Goal: Task Accomplishment & Management: Use online tool/utility

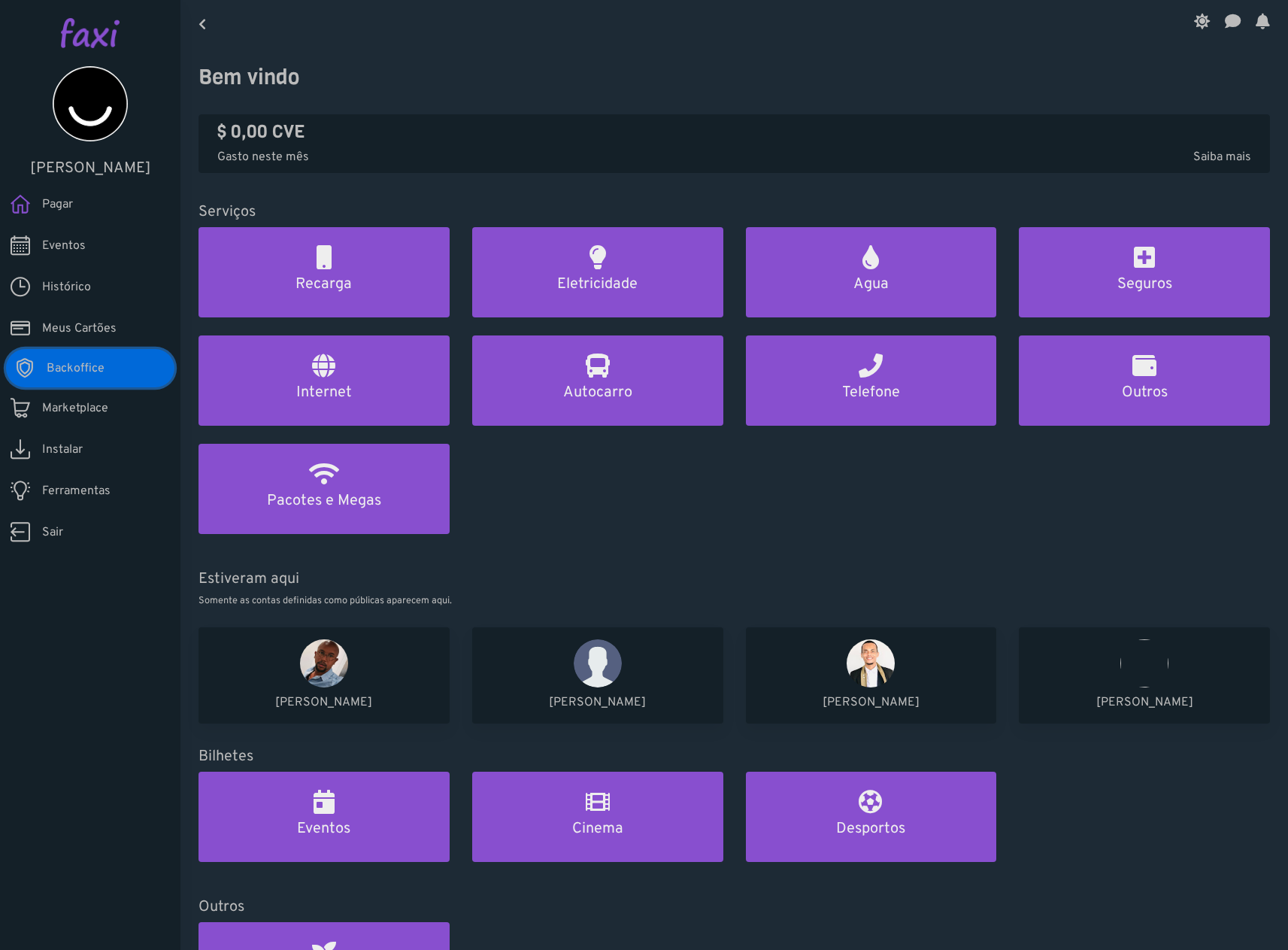
click at [86, 369] on span "Backoffice" at bounding box center [75, 369] width 58 height 18
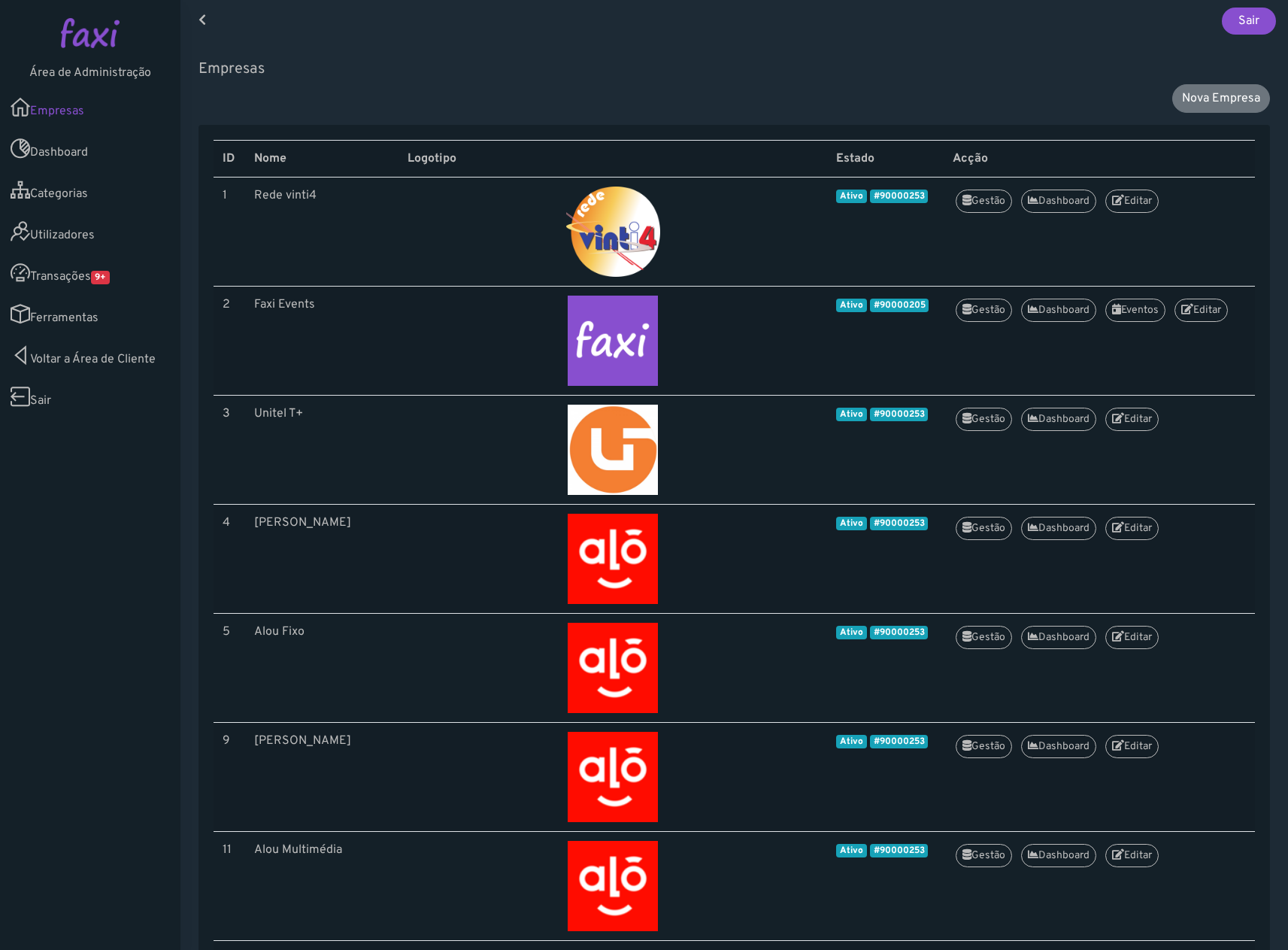
click at [96, 279] on span "9+" at bounding box center [100, 277] width 19 height 13
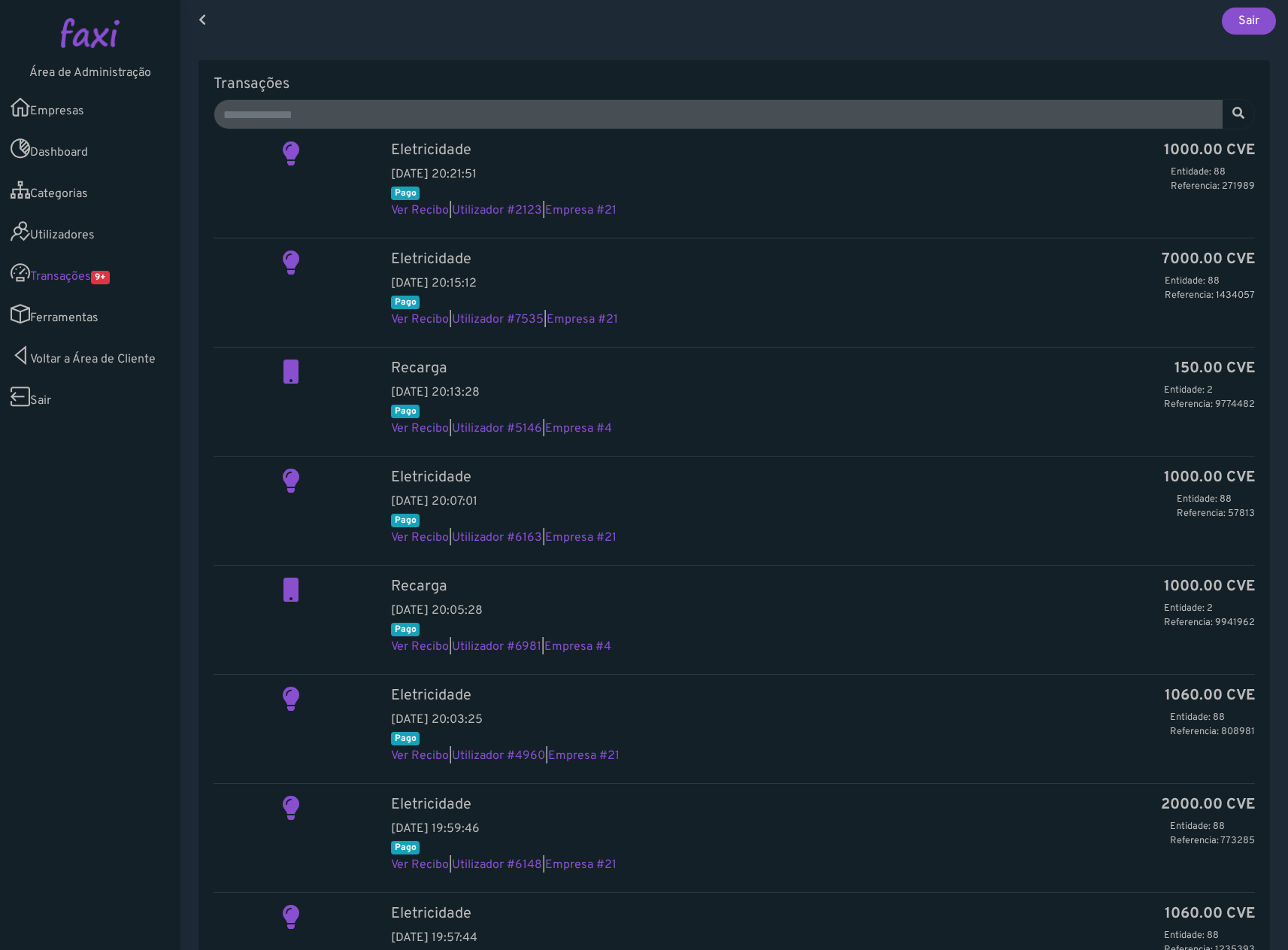
click at [83, 315] on link "Ferramentas" at bounding box center [90, 314] width 181 height 41
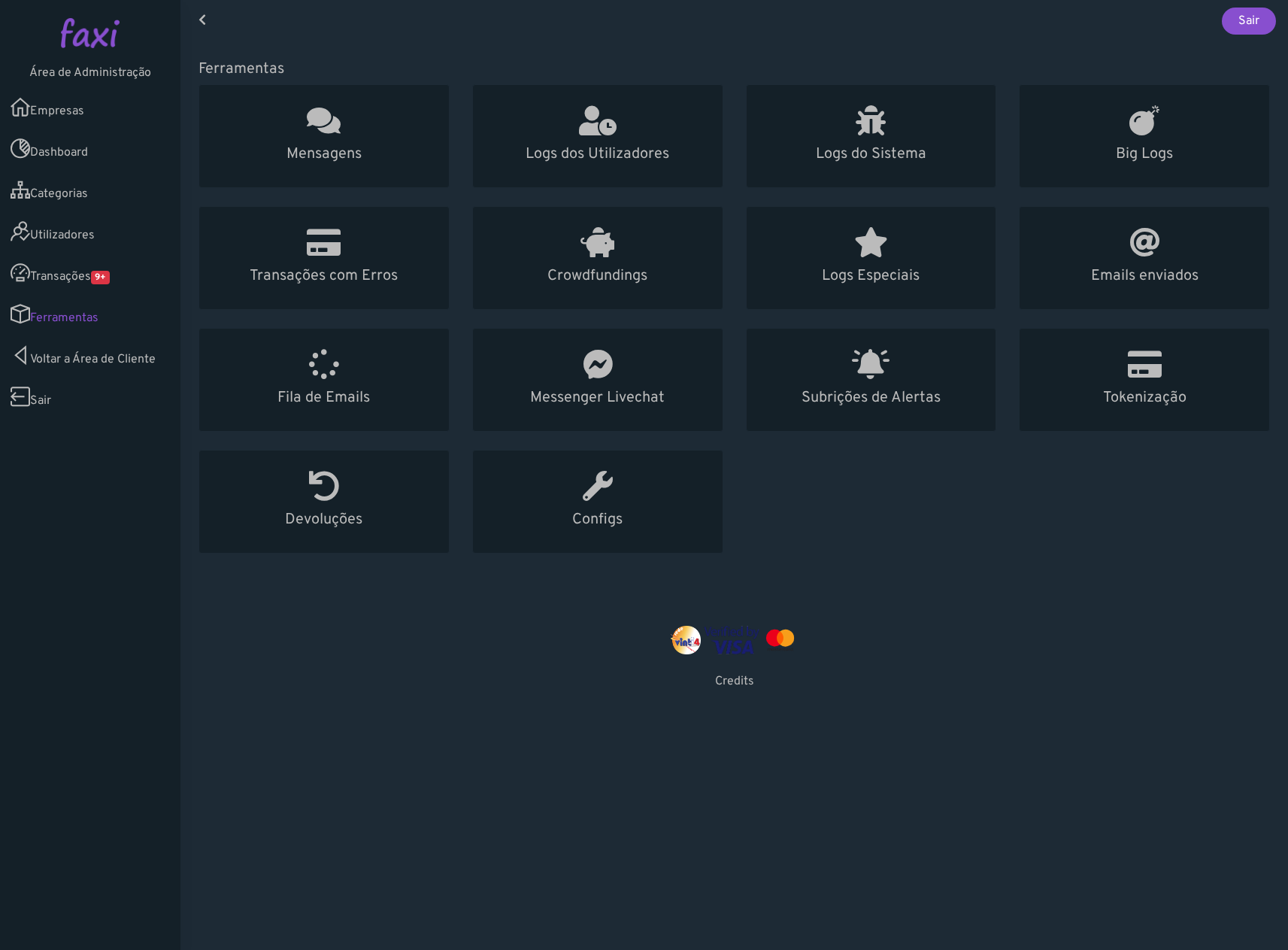
click at [86, 115] on link "Empresas" at bounding box center [90, 107] width 181 height 41
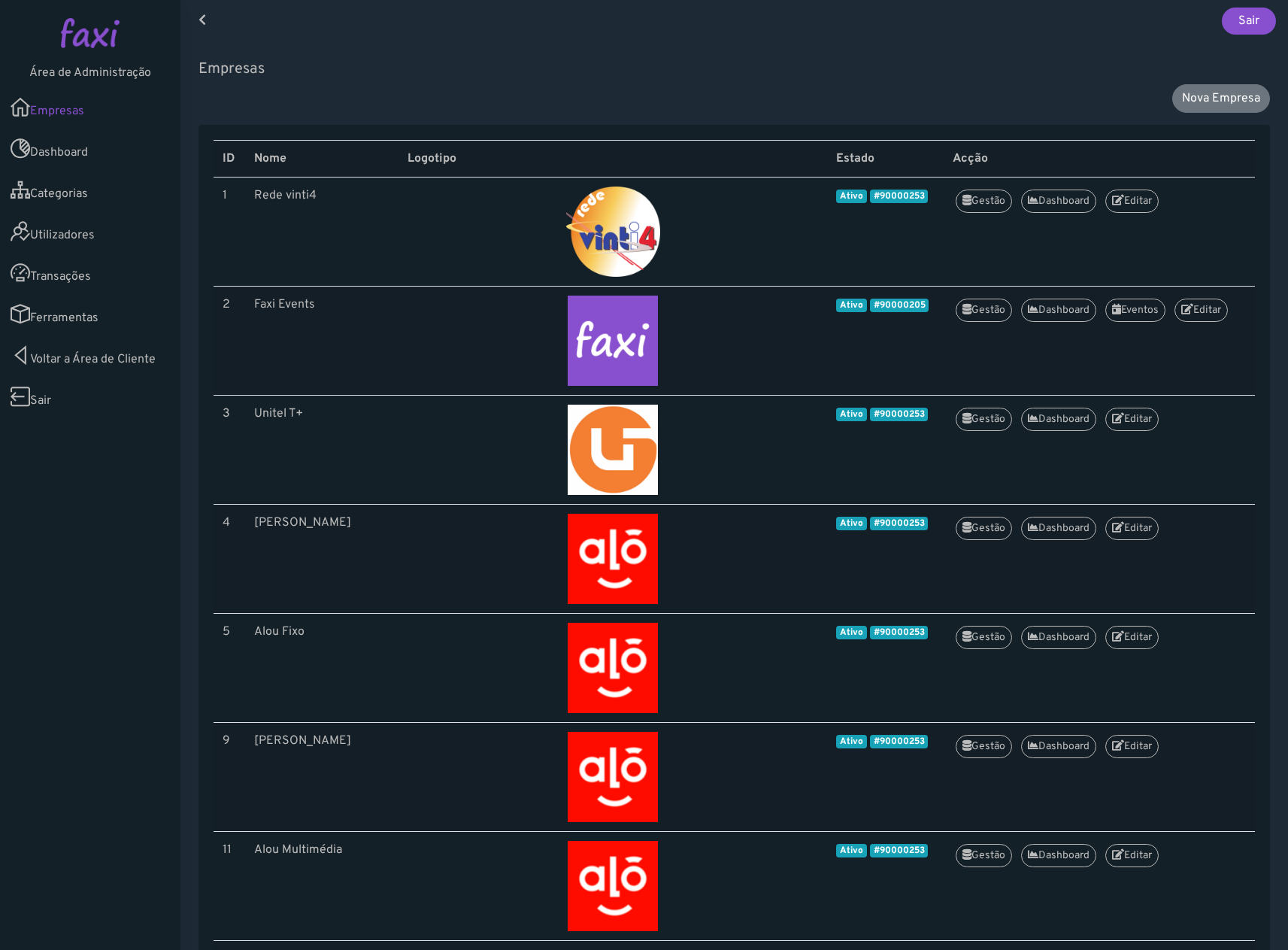
click at [43, 316] on link "Ferramentas" at bounding box center [90, 314] width 181 height 41
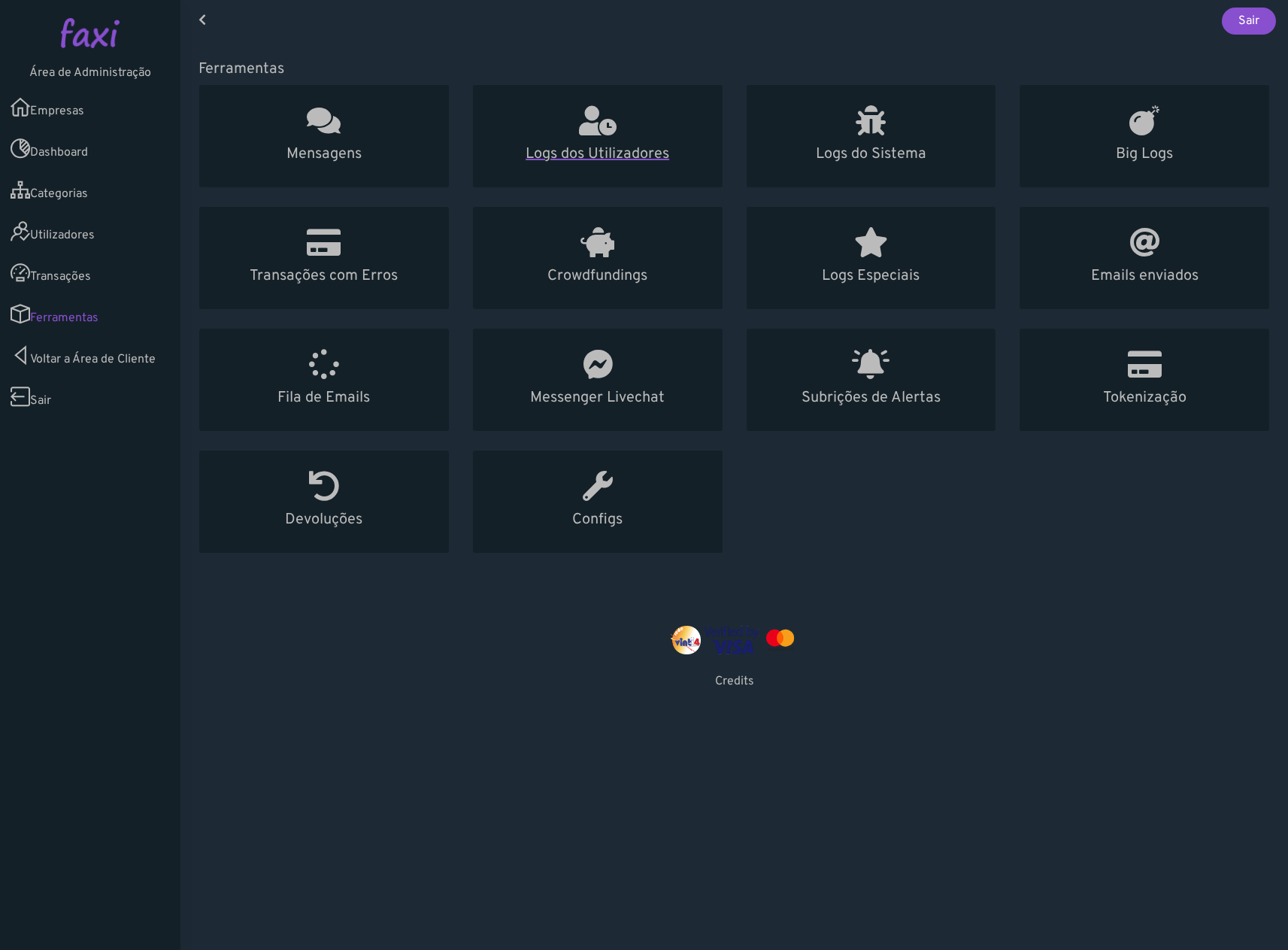
click at [569, 118] on h1 at bounding box center [598, 121] width 214 height 37
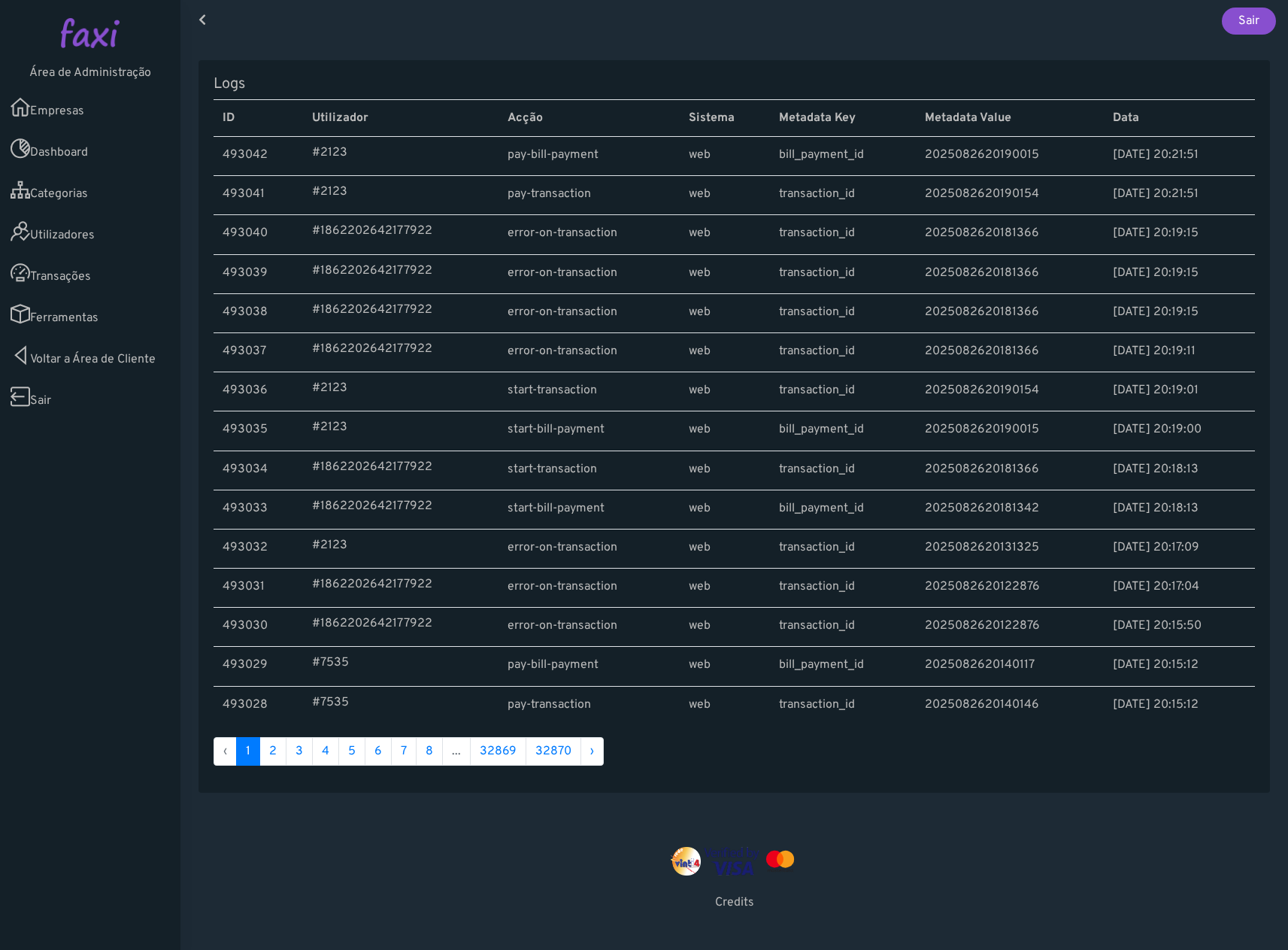
click at [75, 322] on link "Ferramentas" at bounding box center [90, 314] width 181 height 41
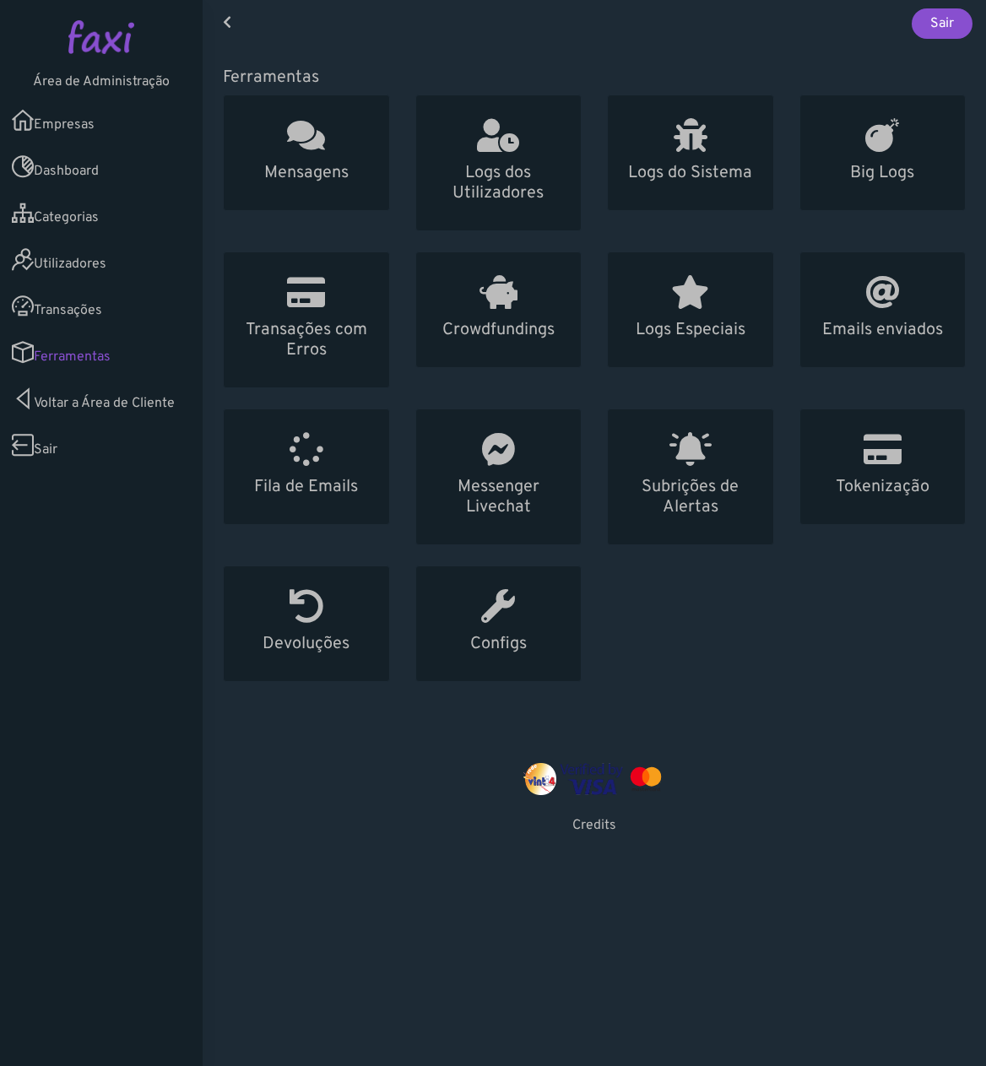
click at [95, 127] on link "Empresas" at bounding box center [101, 120] width 203 height 46
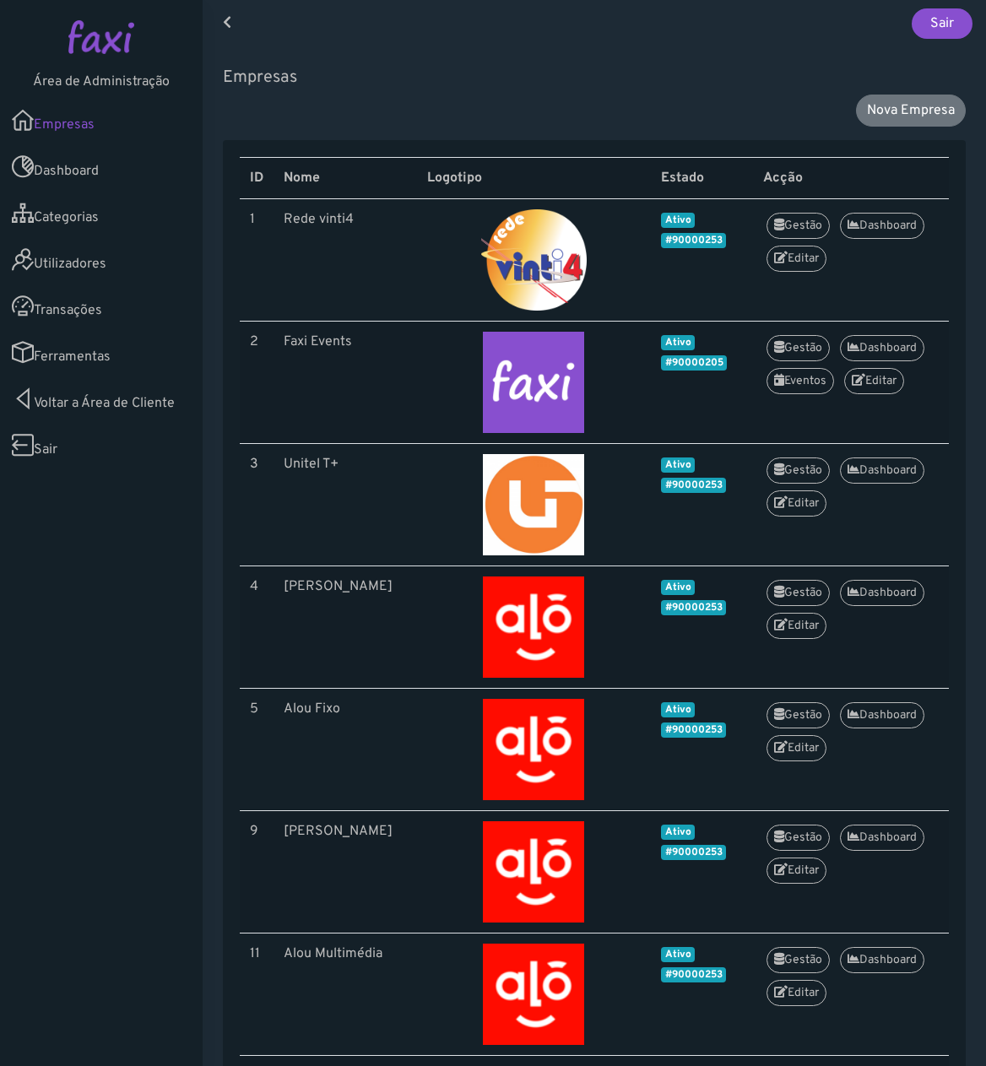
click at [48, 449] on link "Sair" at bounding box center [101, 445] width 203 height 46
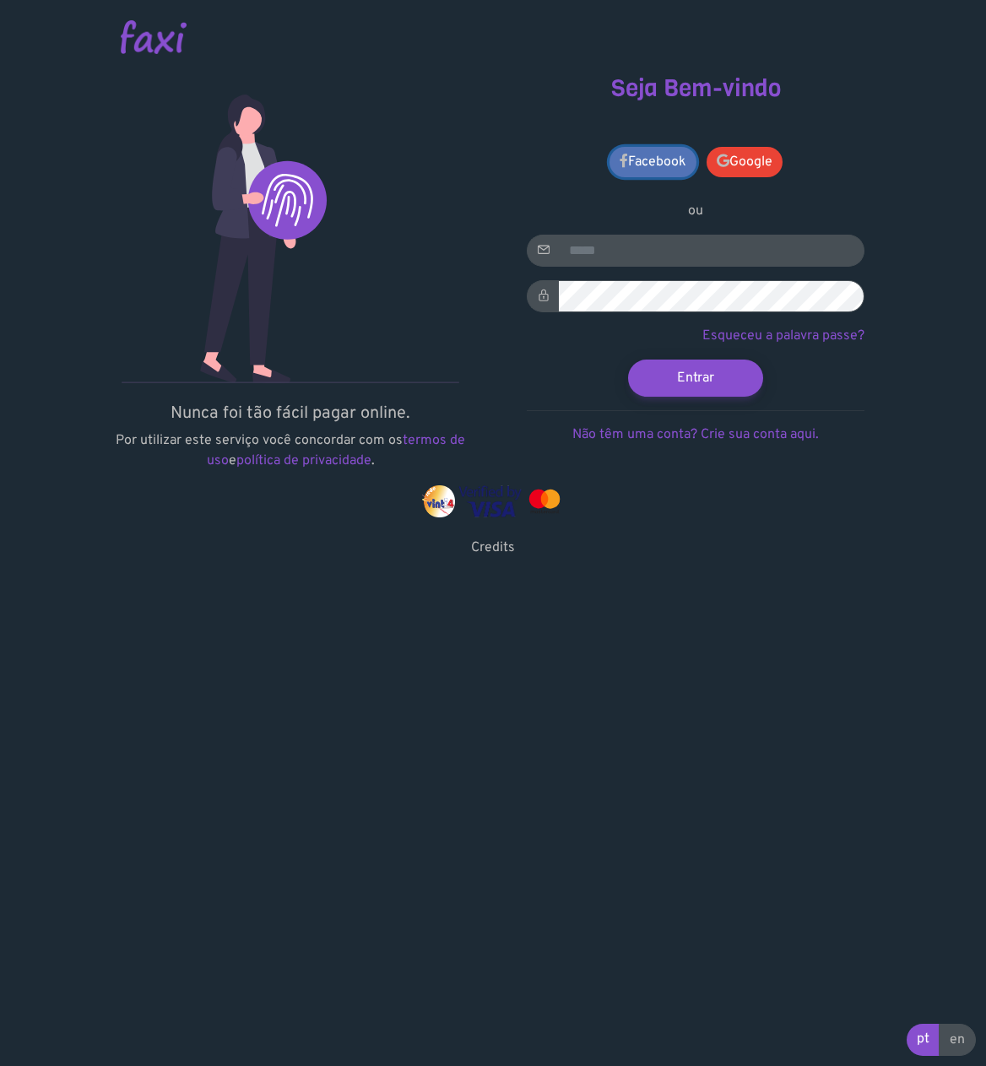
click at [662, 166] on link "Facebook" at bounding box center [653, 162] width 87 height 30
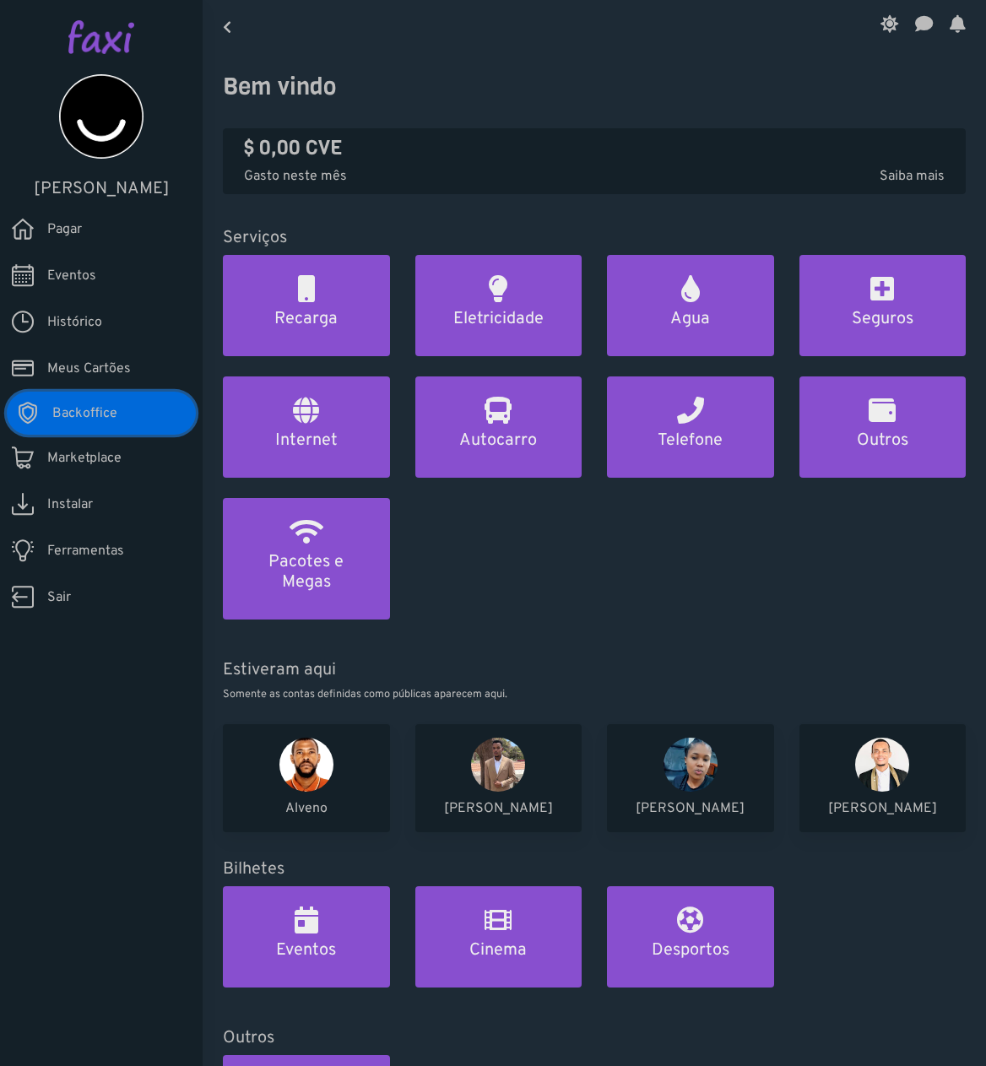
click at [127, 417] on link "Backoffice" at bounding box center [101, 413] width 189 height 43
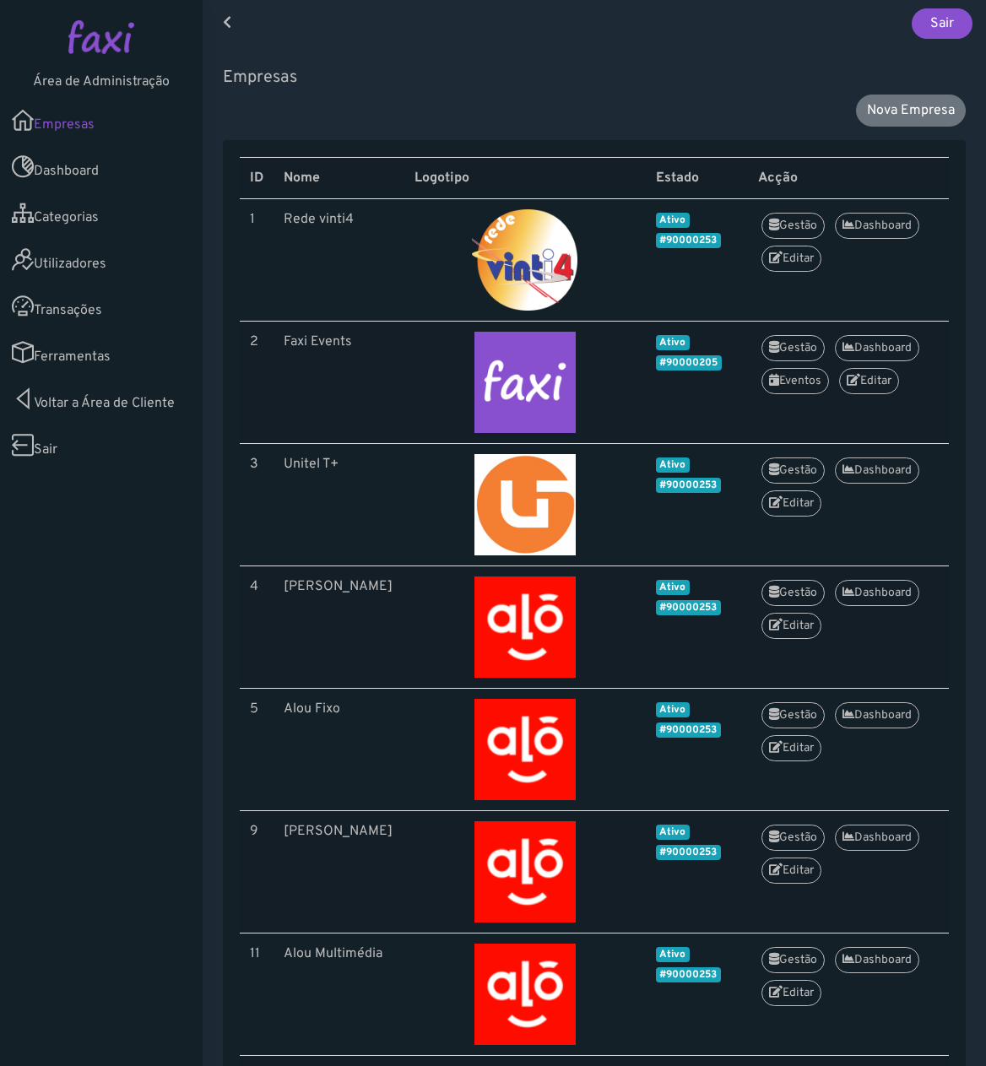
click at [94, 127] on link "Empresas" at bounding box center [101, 120] width 203 height 46
click at [99, 253] on link "Utilizadores 1" at bounding box center [101, 259] width 203 height 46
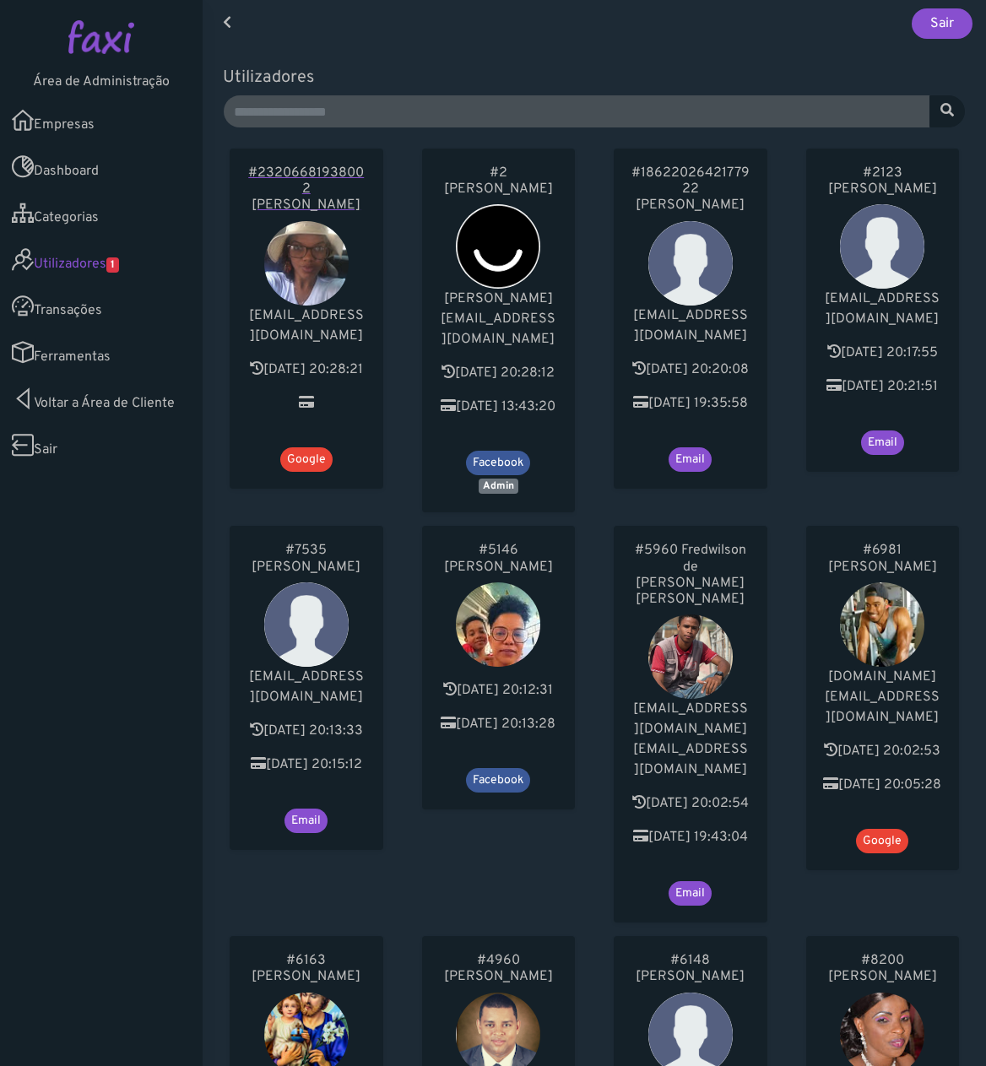
click at [344, 186] on h6 "#23206681938002 Ciliana Lima" at bounding box center [307, 189] width 120 height 49
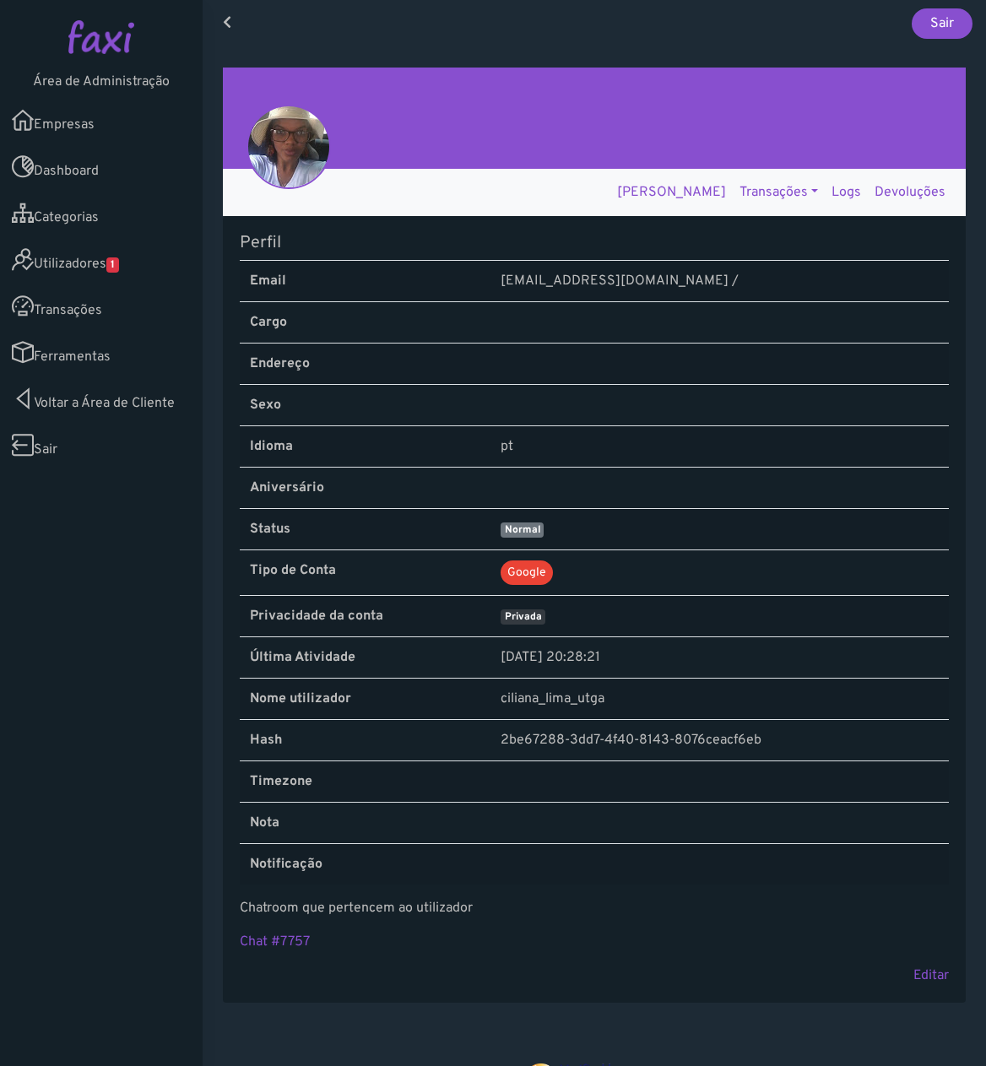
click at [78, 270] on link "Utilizadores 1" at bounding box center [101, 259] width 203 height 46
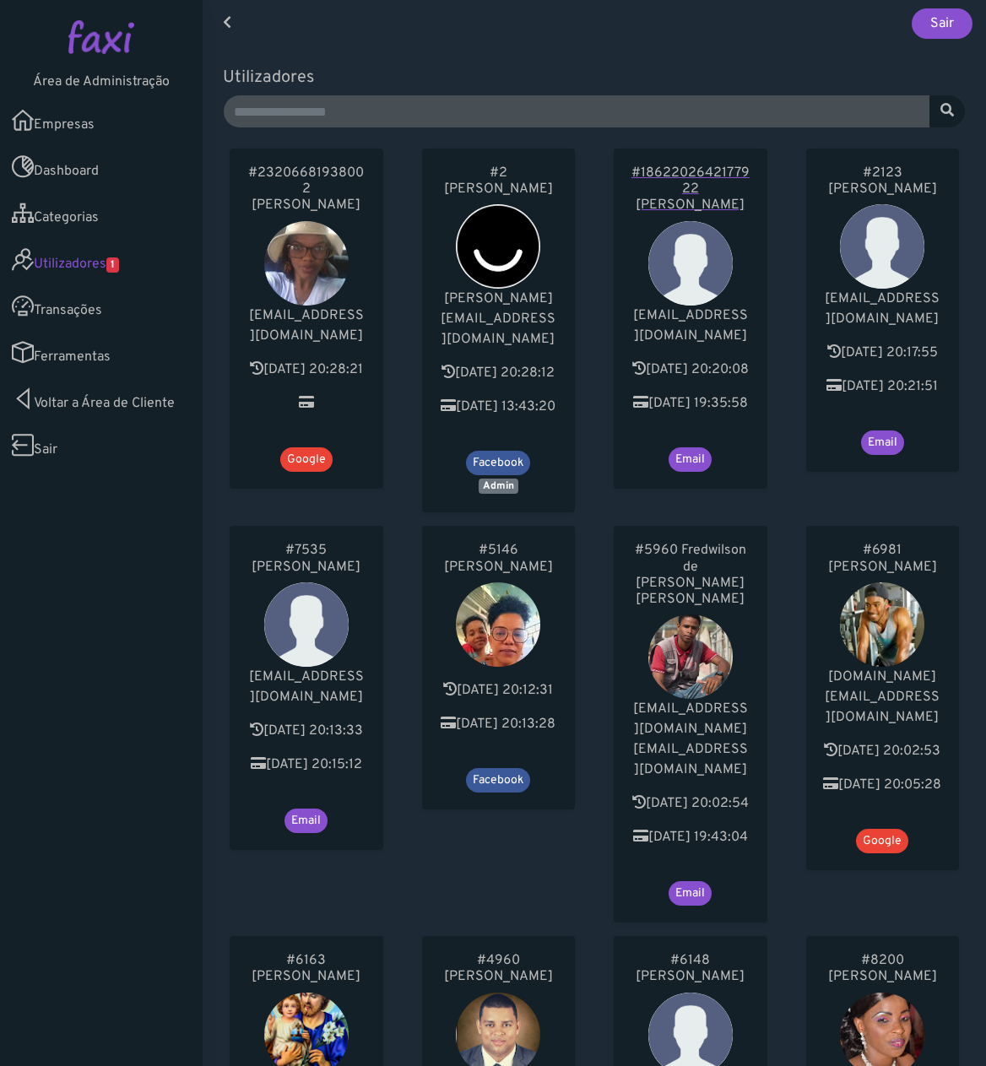
click at [731, 174] on h6 "#1862202642177922 Danizia Bento" at bounding box center [691, 189] width 120 height 49
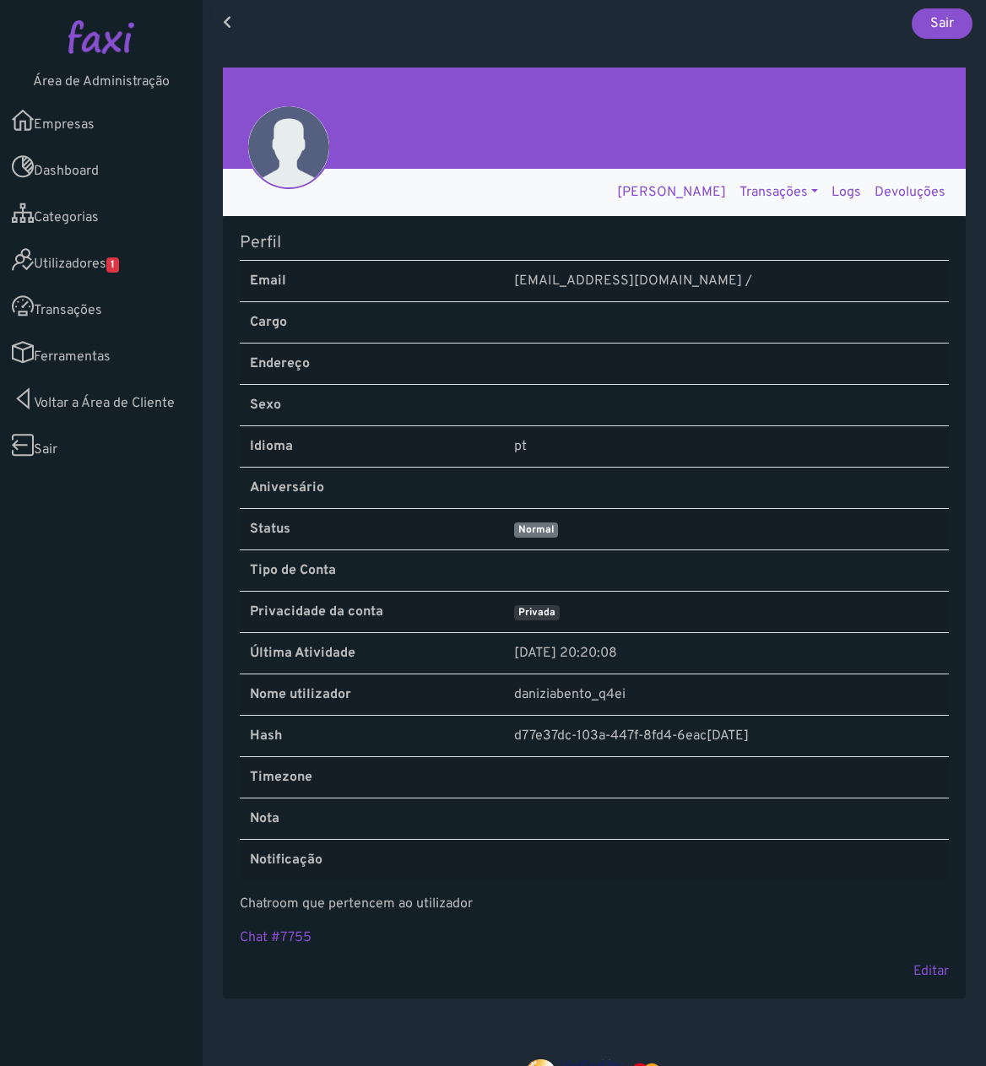
click at [44, 119] on link "Empresas" at bounding box center [101, 120] width 203 height 46
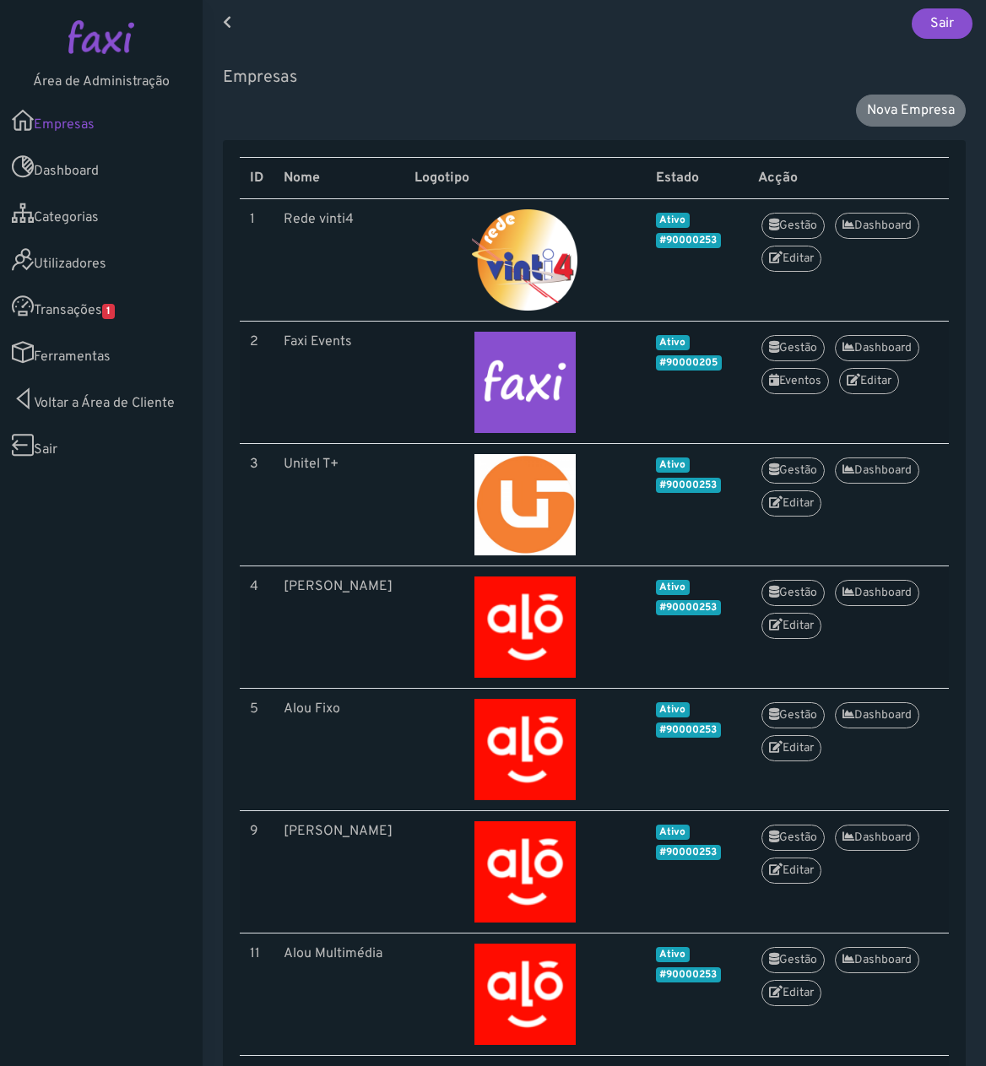
click at [129, 321] on link "Transações 1" at bounding box center [101, 306] width 203 height 46
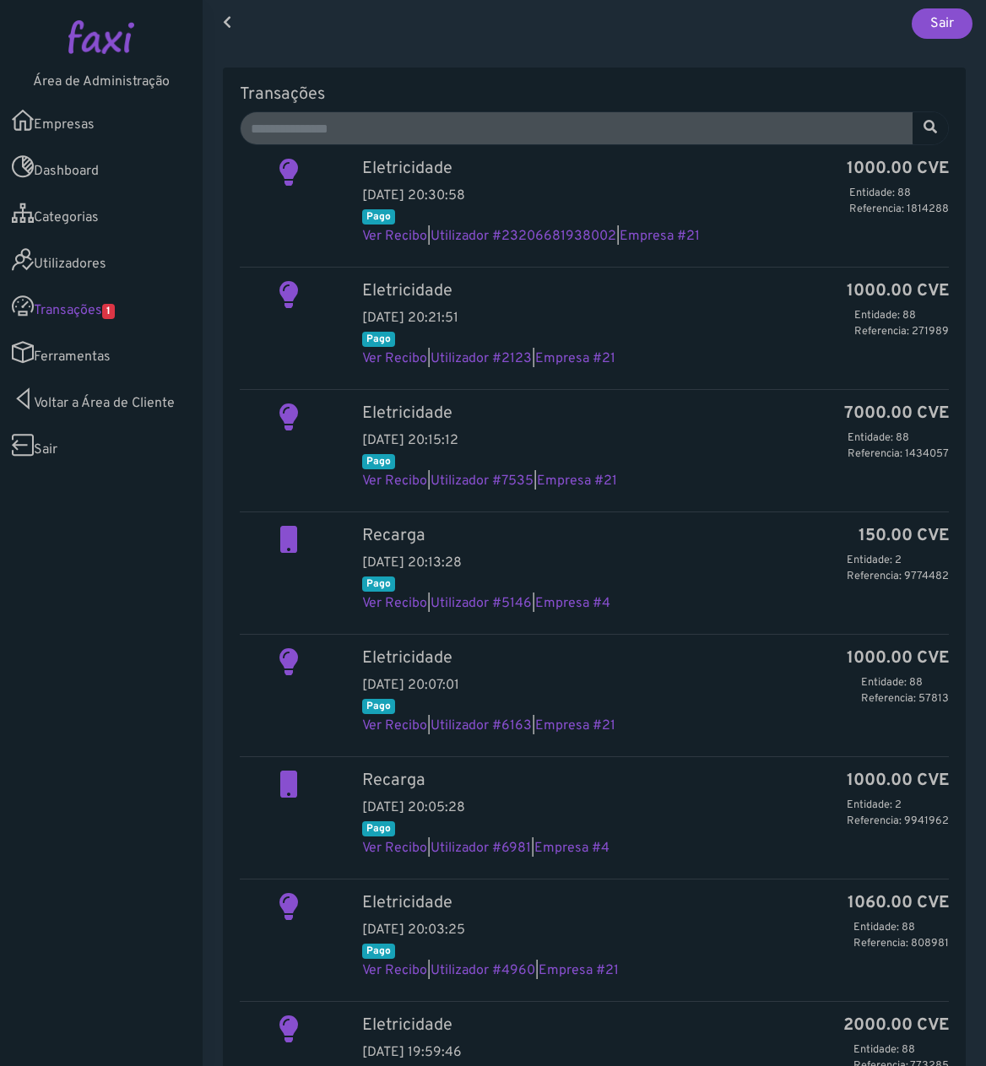
click at [128, 345] on link "Ferramentas" at bounding box center [101, 352] width 203 height 46
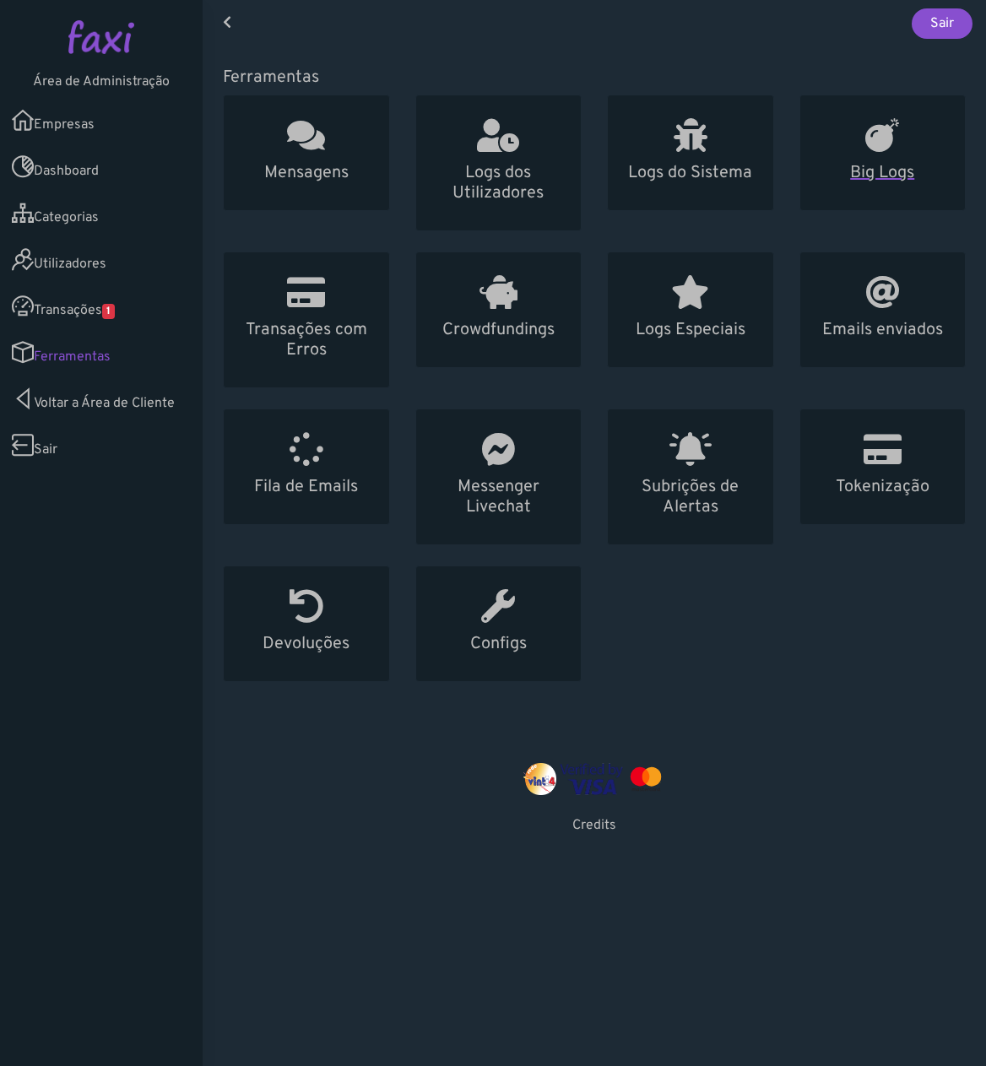
click at [844, 172] on h5 "Big Logs" at bounding box center [883, 173] width 125 height 20
click at [710, 176] on h5 "Logs do Sistema" at bounding box center [690, 173] width 125 height 20
click at [88, 115] on link "Empresas" at bounding box center [101, 120] width 203 height 46
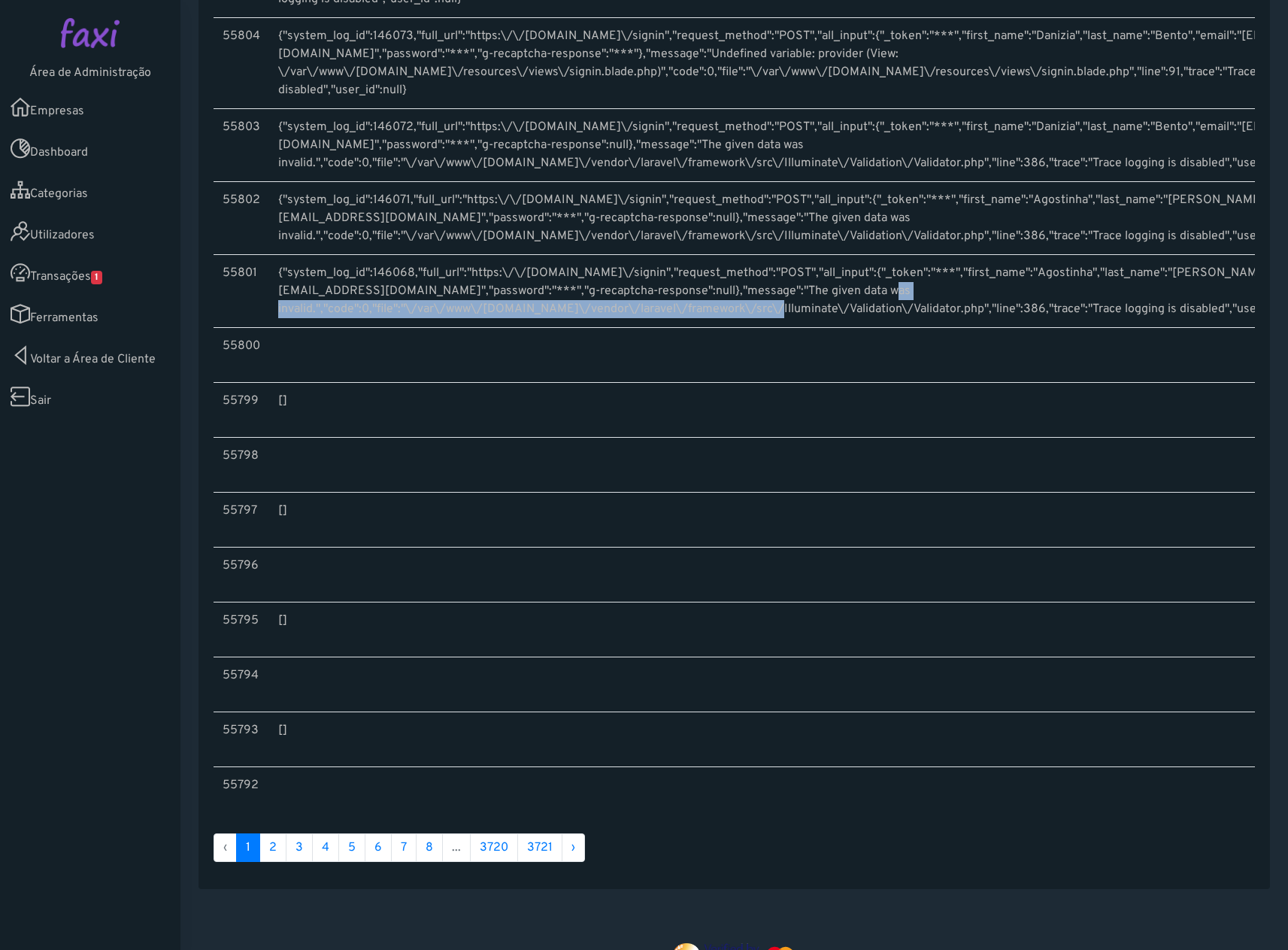
scroll to position [0, 171]
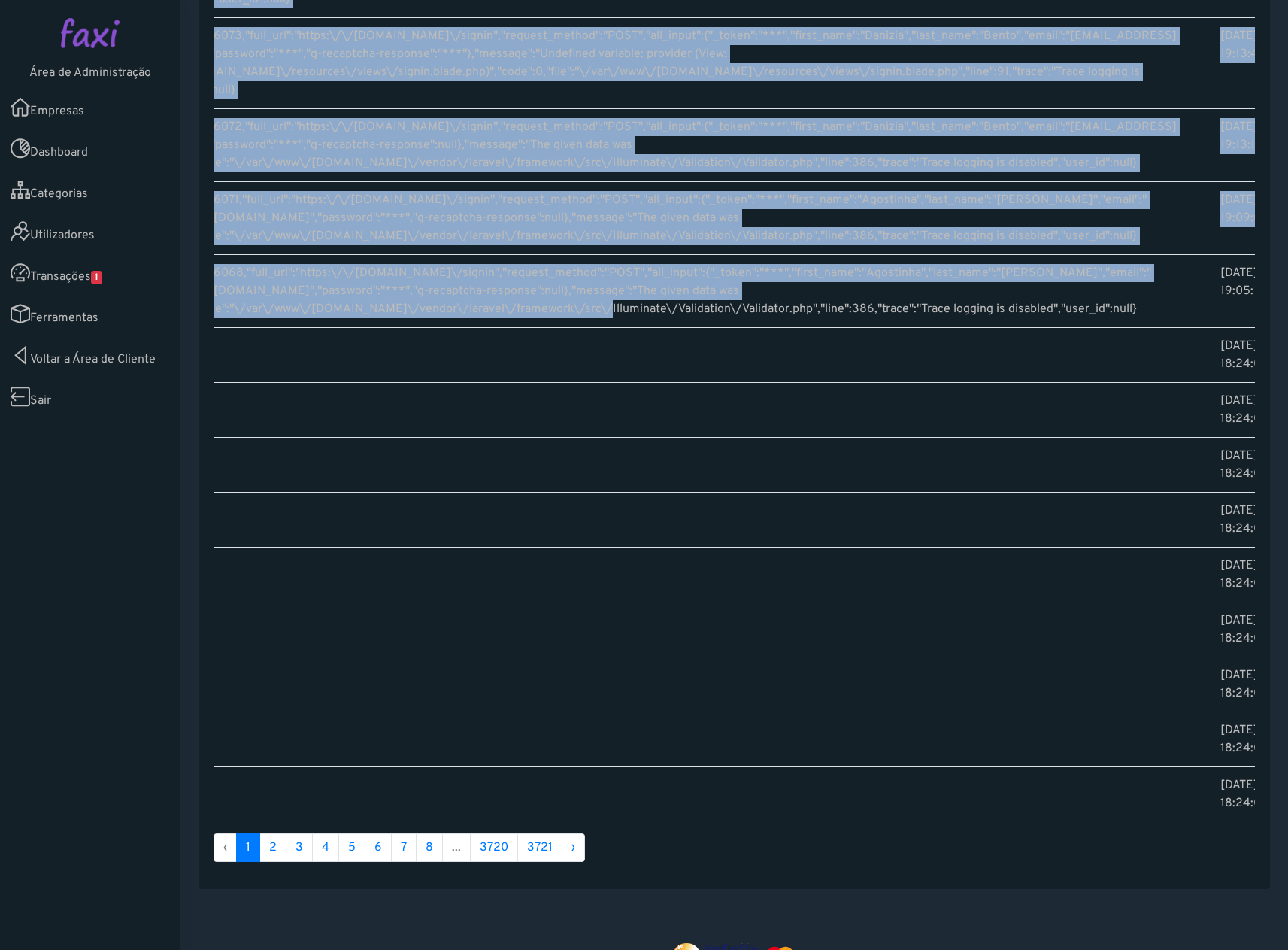
drag, startPoint x: 785, startPoint y: 305, endPoint x: 1360, endPoint y: 639, distance: 665.0
click at [1287, 639] on html "Área de Administração Empresas Dashboard Categorias Utilizadores Transações 1" at bounding box center [644, 475] width 1288 height 950
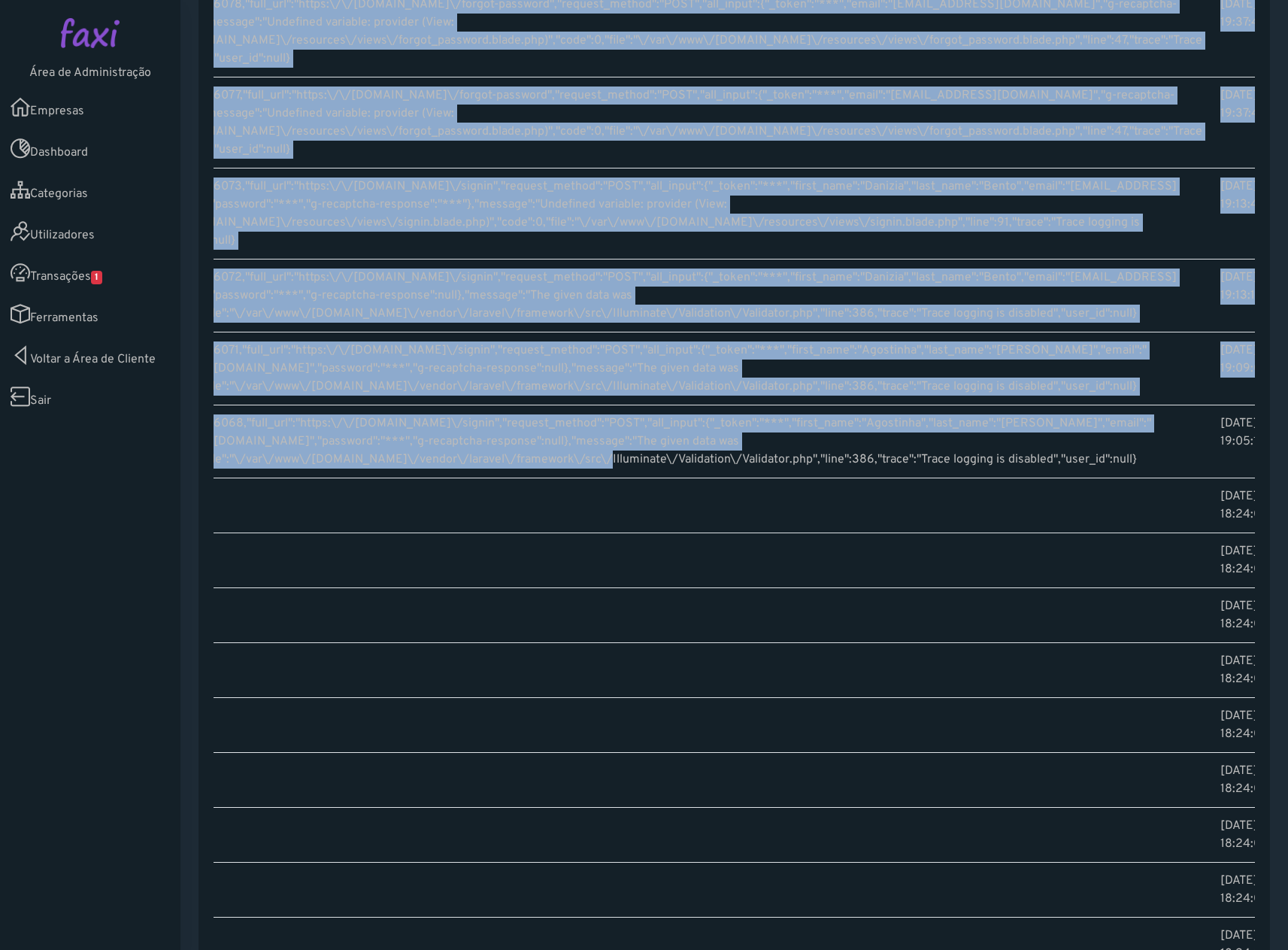
scroll to position [75, 0]
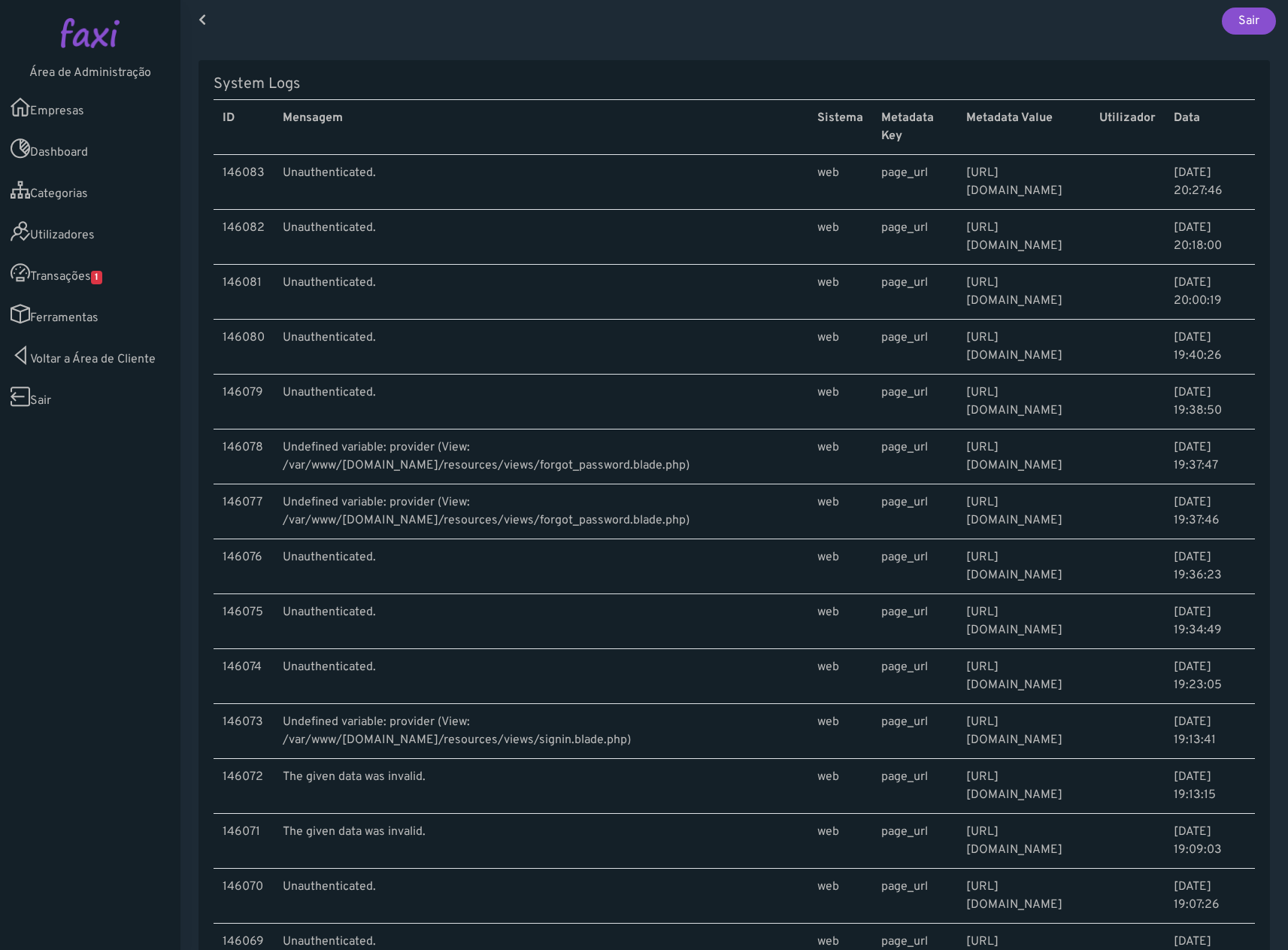
click at [550, 466] on td "Undefined variable: provider (View: /var/www/[DOMAIN_NAME]/resources/views/forg…" at bounding box center [541, 457] width 534 height 55
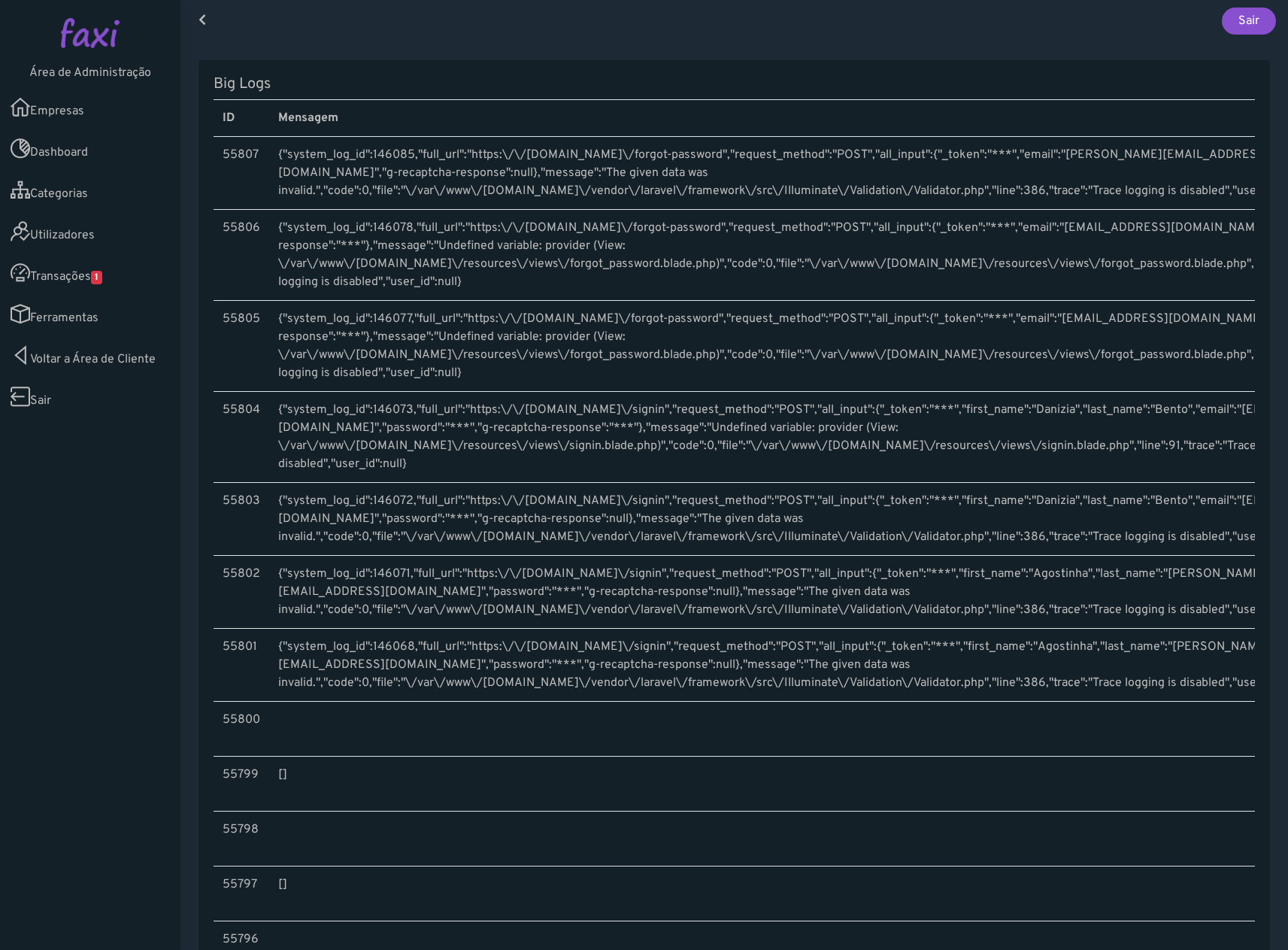
drag, startPoint x: 1099, startPoint y: 376, endPoint x: 1219, endPoint y: 375, distance: 120.0
click at [1219, 375] on td "{"system_log_id":146077,"full_url":"https:\/\/[DOMAIN_NAME]\/forgot-password","…" at bounding box center [826, 347] width 1113 height 91
drag, startPoint x: 1065, startPoint y: 431, endPoint x: 1200, endPoint y: 422, distance: 135.3
click at [1200, 424] on td "{"system_log_id":146073,"full_url":"https:\/\/faxi.online\/signin","request_met…" at bounding box center [826, 438] width 1113 height 91
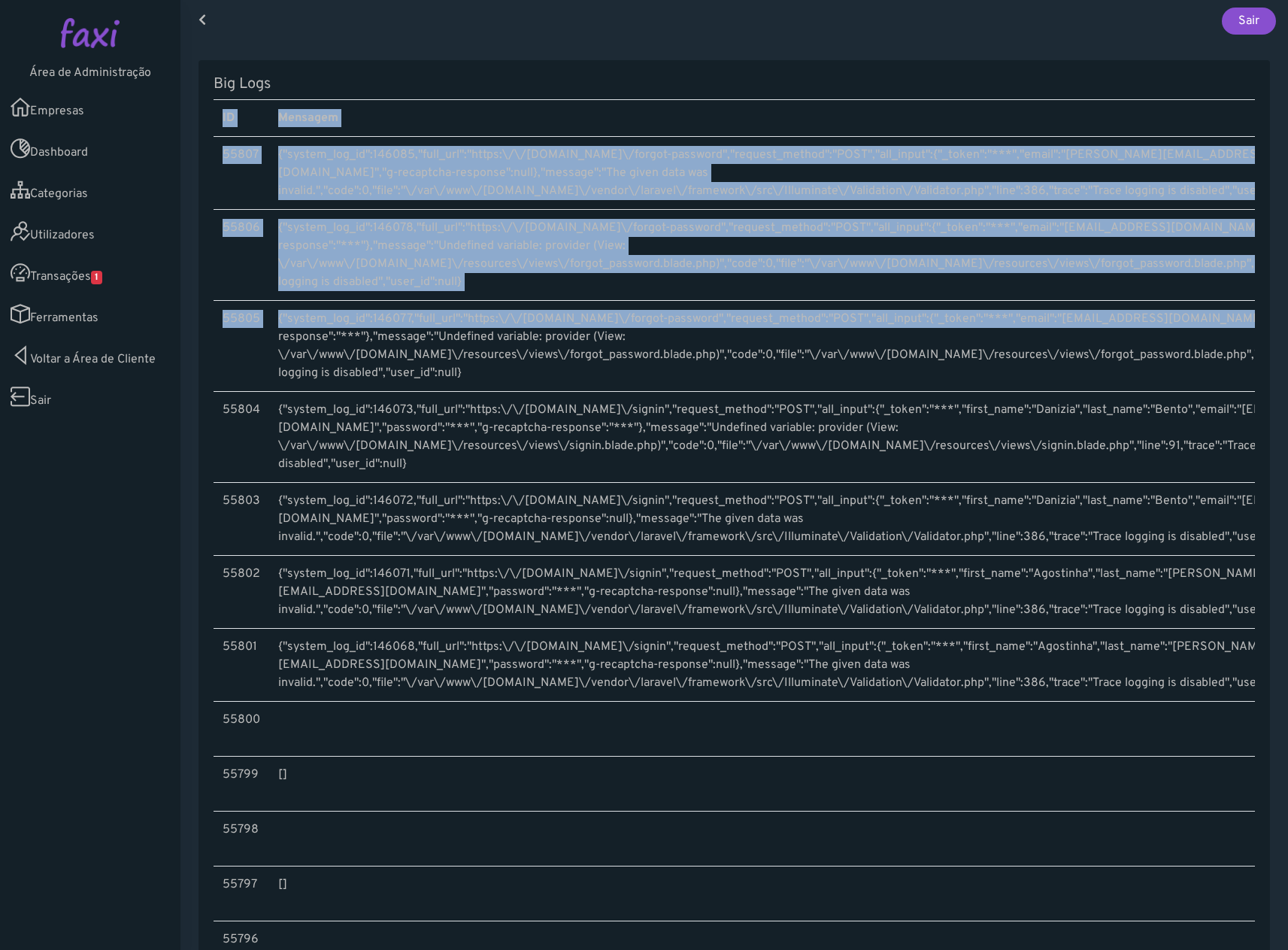
scroll to position [0, 171]
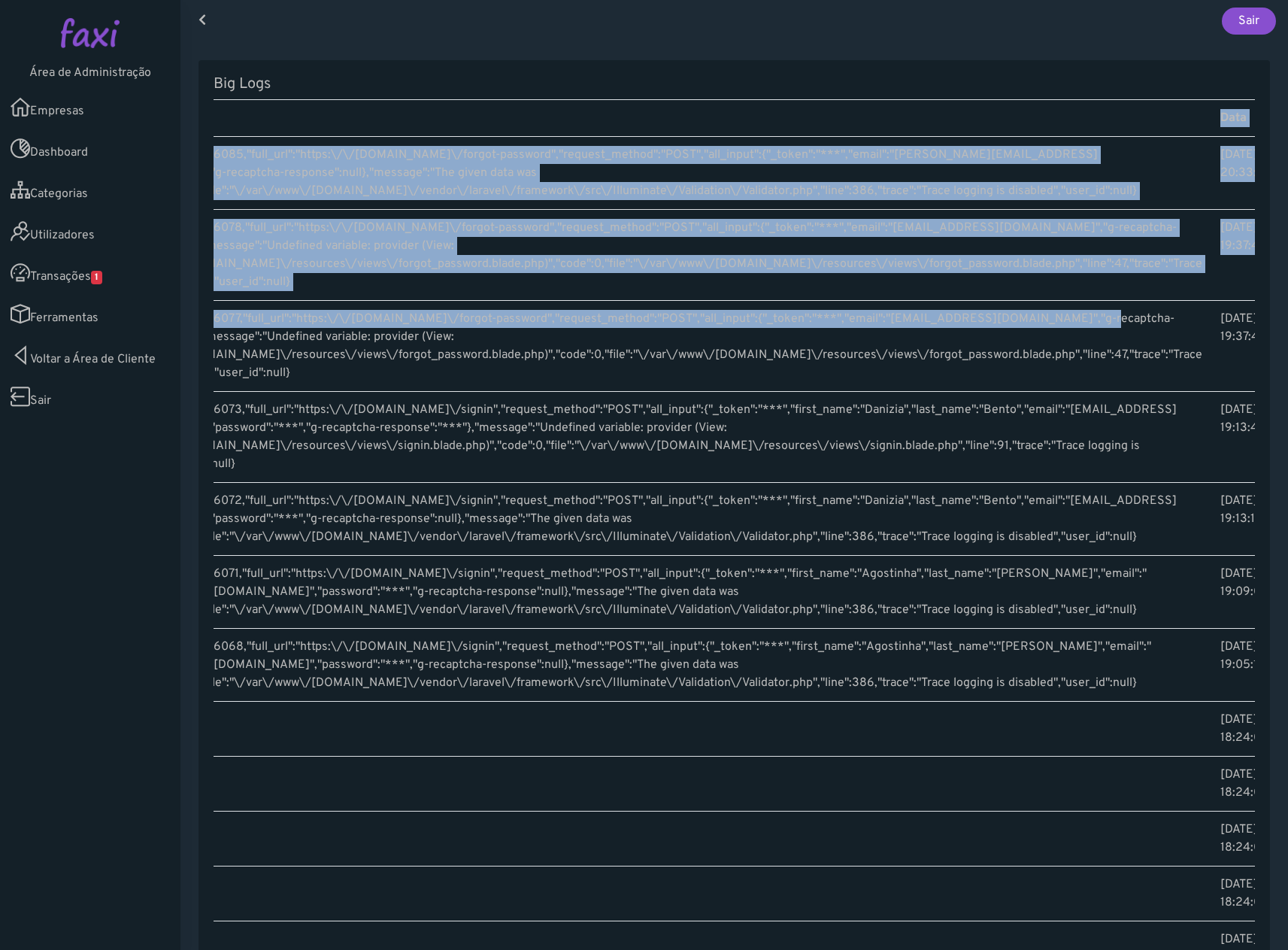
drag, startPoint x: 1185, startPoint y: 315, endPoint x: 1301, endPoint y: 645, distance: 349.8
click at [1287, 645] on html "Área de Administração Empresas Dashboard Categorias Utilizadores Transações 1" at bounding box center [644, 475] width 1288 height 950
click at [1009, 349] on td "{"system_log_id":146077,"full_url":"https:\/\/faxi.online\/forgot-password","re…" at bounding box center [655, 347] width 1113 height 91
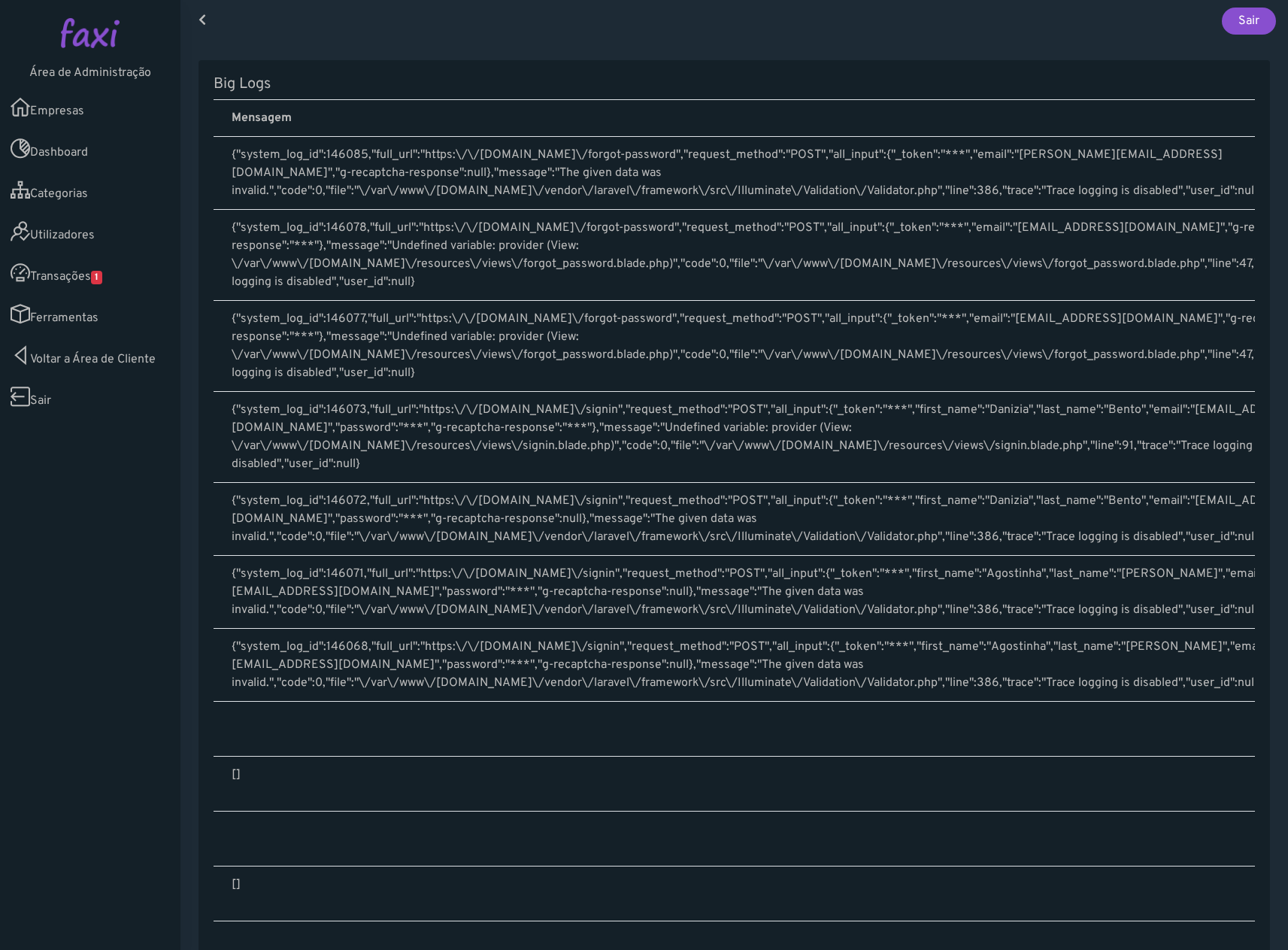
scroll to position [0, 0]
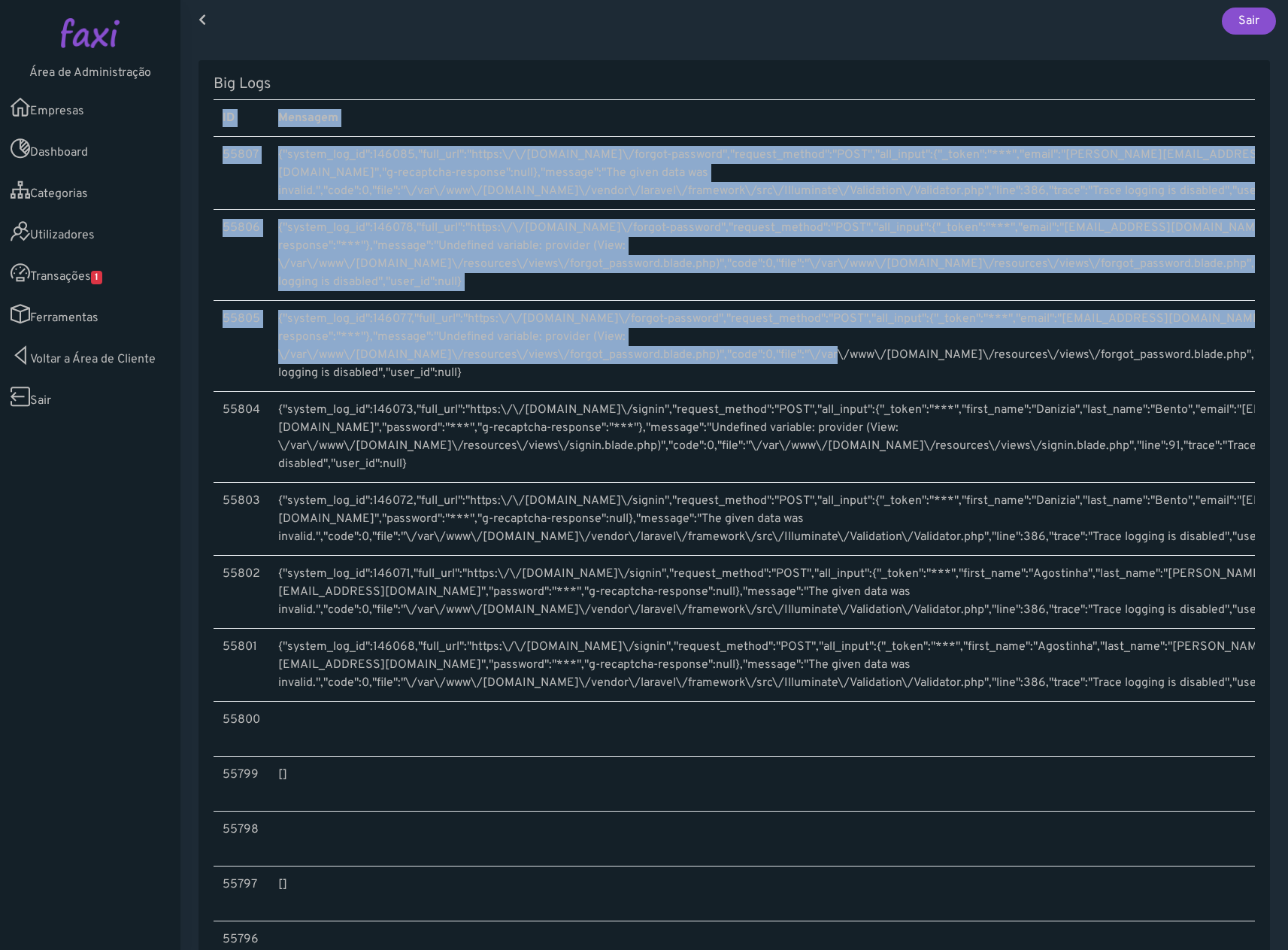
drag, startPoint x: 625, startPoint y: 348, endPoint x: 198, endPoint y: 332, distance: 427.3
click at [198, 332] on div "Big Logs ID Mensagem Data 55807 {"system_log_id":146085,"full_url":"https:\/\/f…" at bounding box center [735, 651] width 1108 height 1220
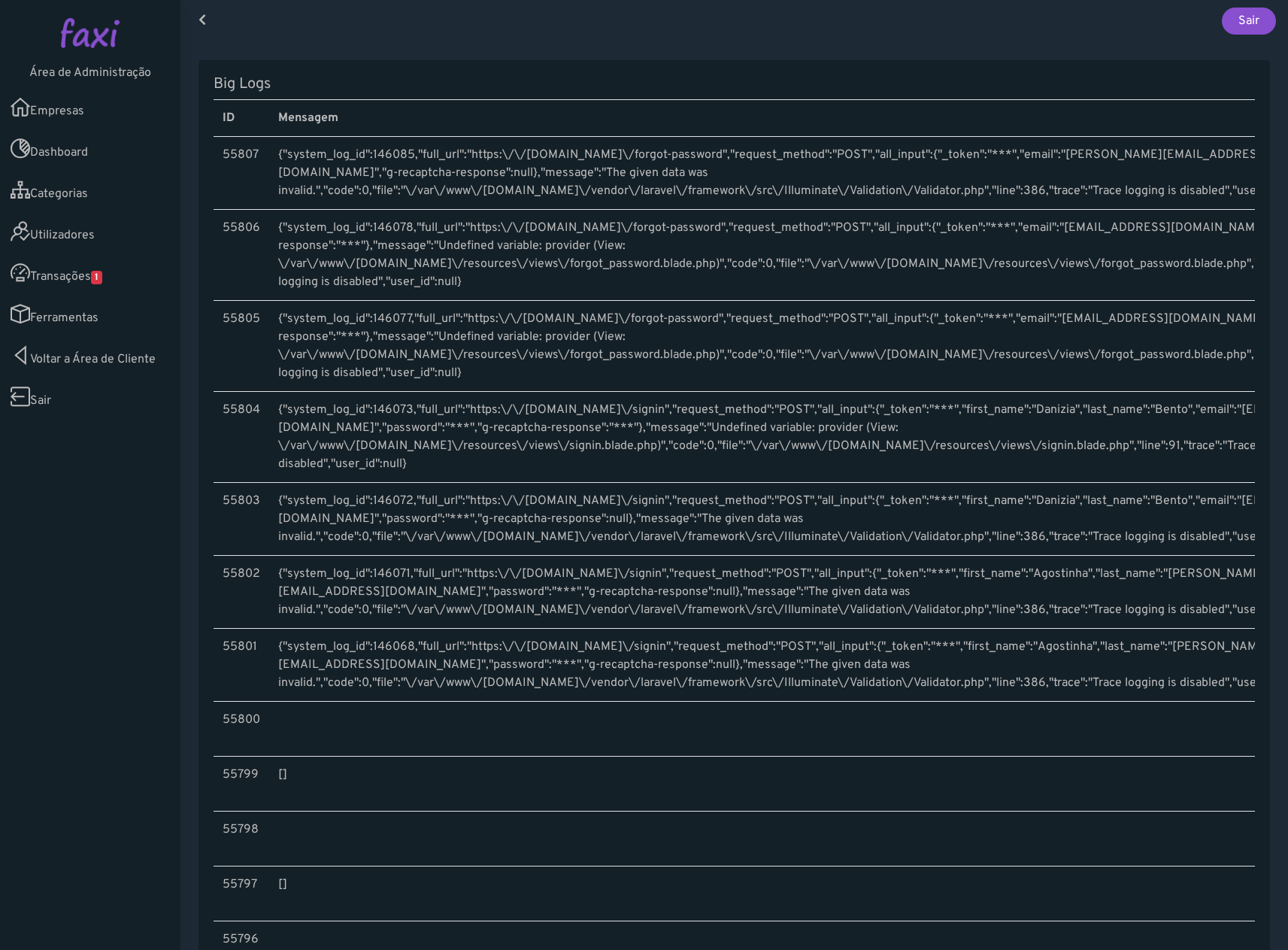
click at [469, 373] on td "{"system_log_id":146077,"full_url":"https:\/\/faxi.online\/forgot-password","re…" at bounding box center [826, 347] width 1113 height 91
drag, startPoint x: 1171, startPoint y: 316, endPoint x: 1016, endPoint y: 315, distance: 155.0
click at [1016, 315] on td "{"system_log_id":146077,"full_url":"https:\/\/faxi.online\/forgot-password","re…" at bounding box center [826, 347] width 1113 height 91
copy td "vujegeneqada09@gmail.com"
